Goal: Check status: Check status

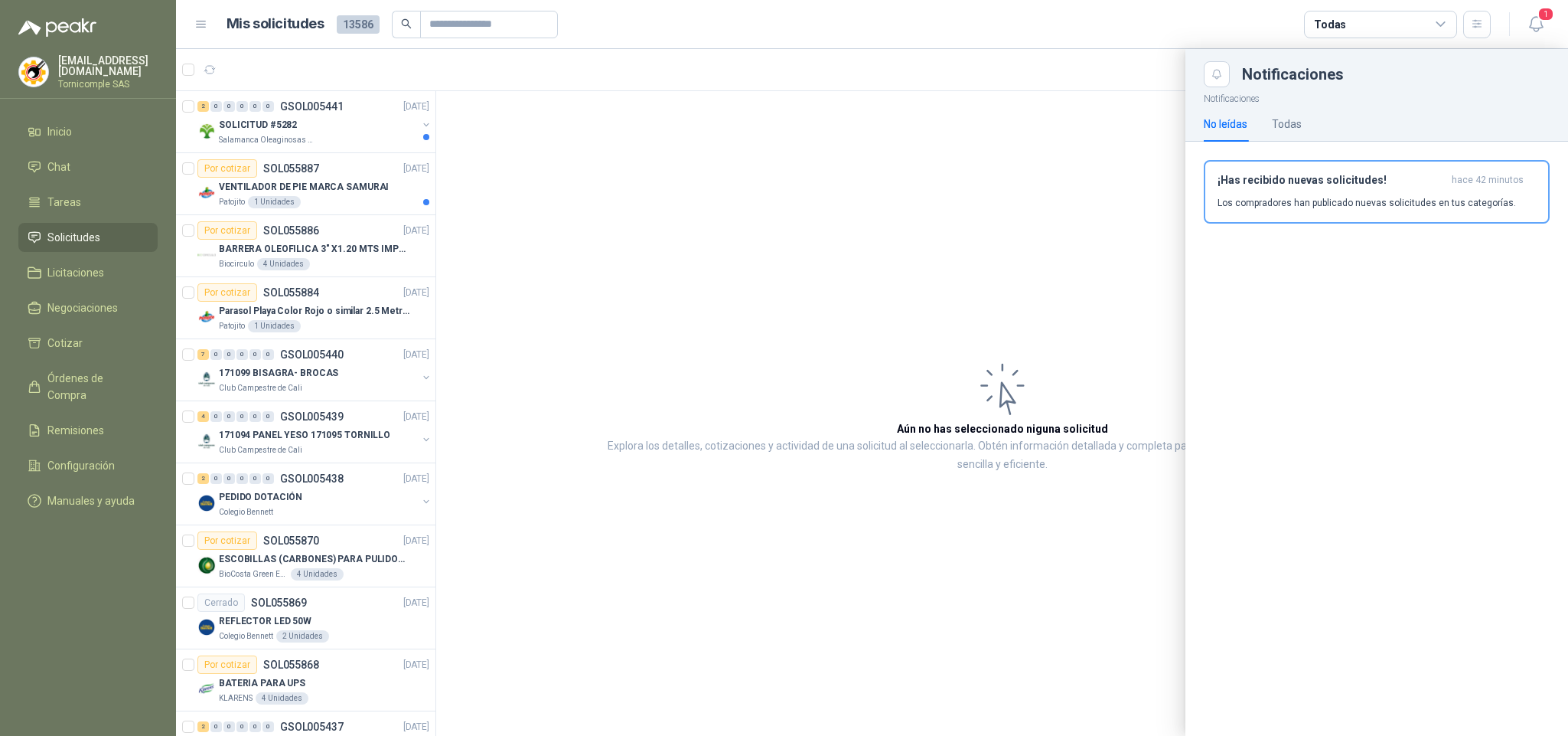
click at [390, 221] on div at bounding box center [871, 392] width 1392 height 687
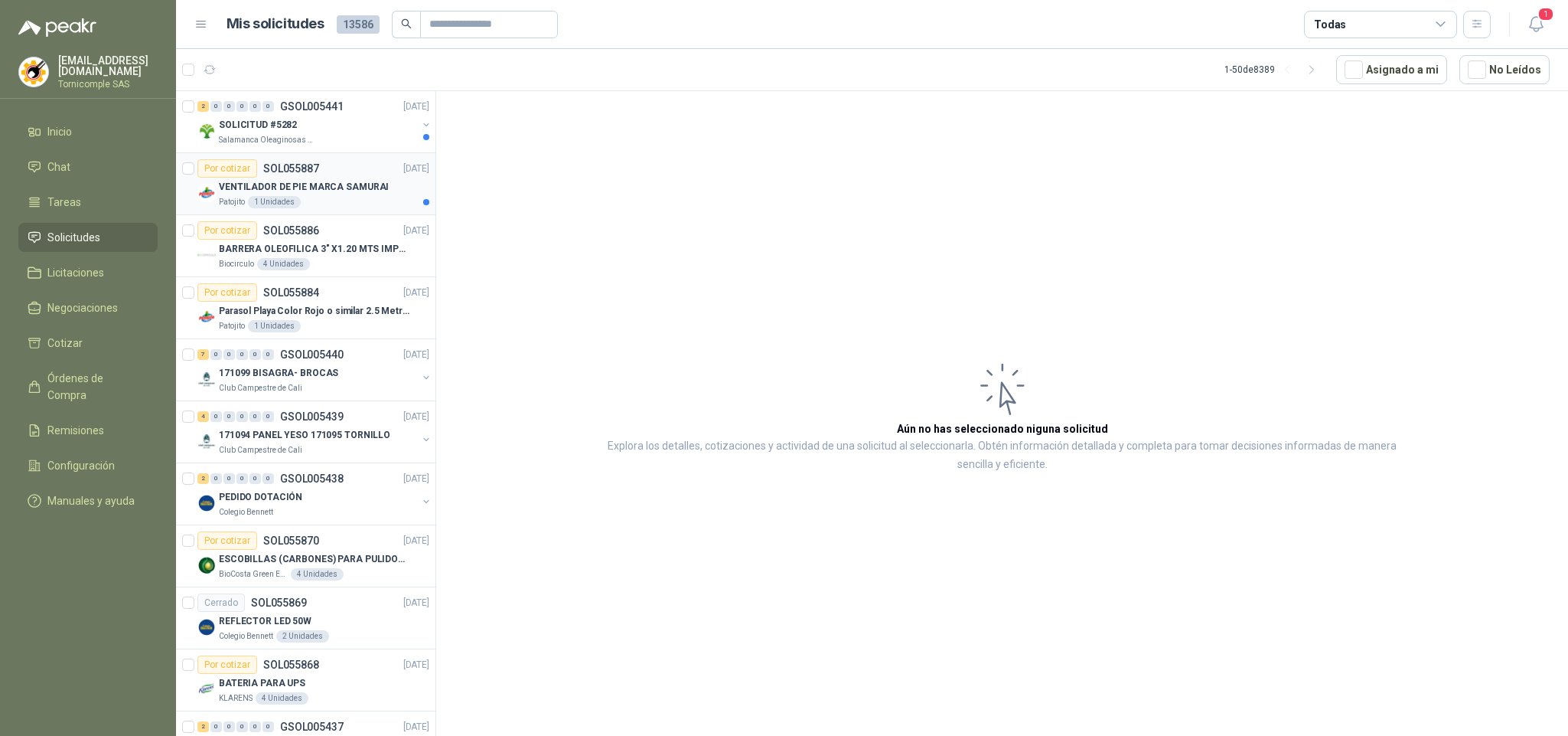
click at [375, 208] on div "Patojito 1 Unidades" at bounding box center [324, 202] width 210 height 12
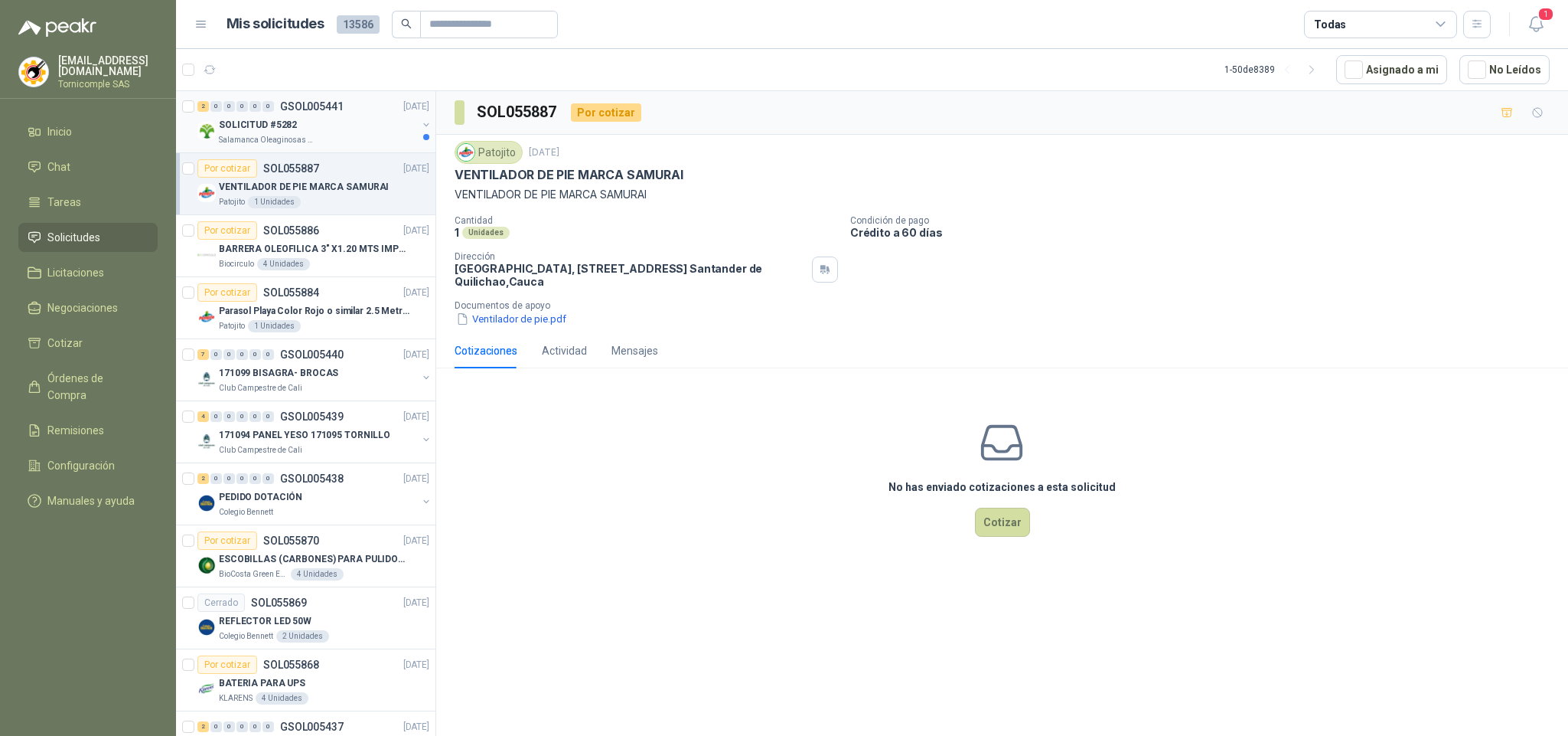
click at [338, 117] on div "SOLICITUD #5282" at bounding box center [318, 125] width 198 height 18
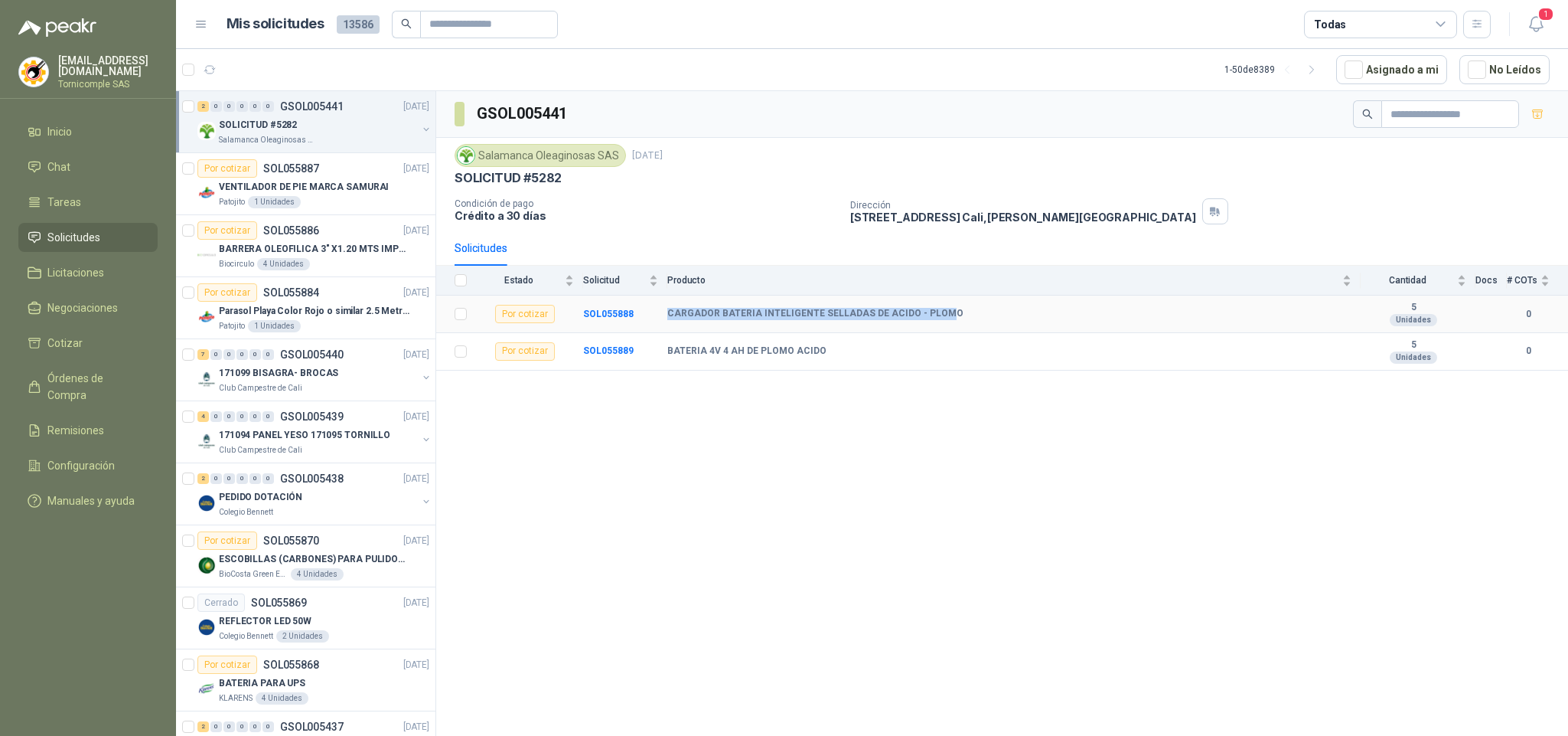
drag, startPoint x: 717, startPoint y: 322, endPoint x: 937, endPoint y: 309, distance: 220.4
click at [937, 309] on tr "Por cotizar SOL055888 CARGADOR BATERIA INTELIGENTE SELLADAS DE ACIDO - PLOMO 5 …" at bounding box center [1003, 314] width 1132 height 38
drag, startPoint x: 812, startPoint y: 356, endPoint x: 877, endPoint y: 352, distance: 65.1
click at [877, 352] on tr "Por cotizar SOL055889 BATERIA 4V 4 AH DE PLOMO ACIDO 5 Unidades 0" at bounding box center [1003, 351] width 1132 height 38
click at [845, 451] on div "GSOL005441 Salamanca Oleaginosas SAS [DATE] SOLICITUD #5282 Condición de pago C…" at bounding box center [1003, 416] width 1132 height 650
